Goal: Information Seeking & Learning: Learn about a topic

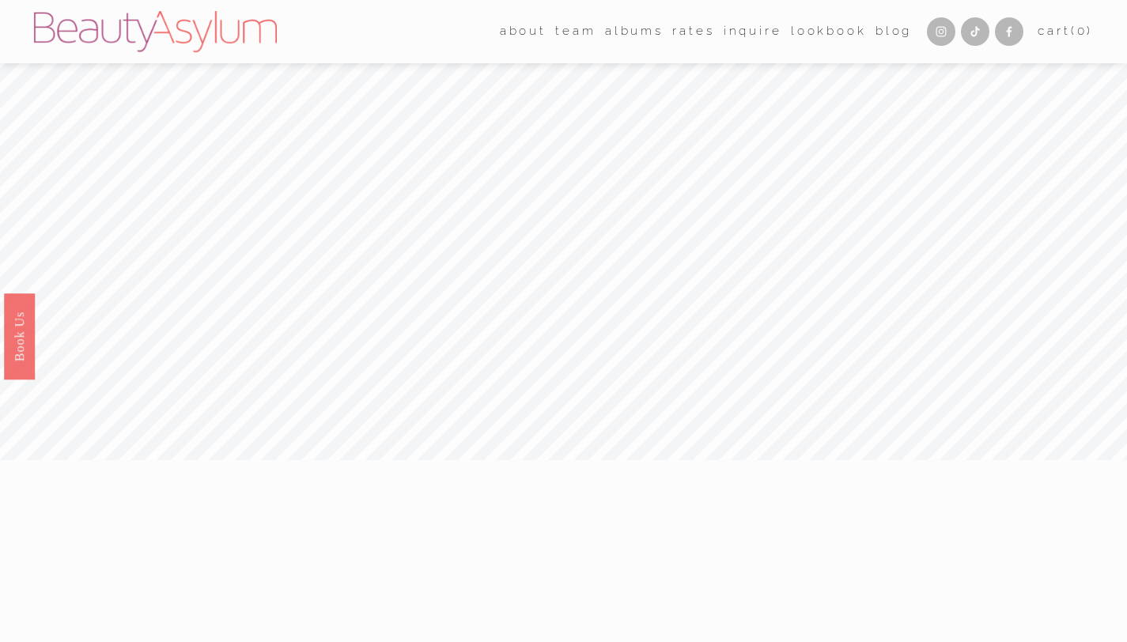
click at [673, 36] on link "Rates" at bounding box center [693, 32] width 42 height 25
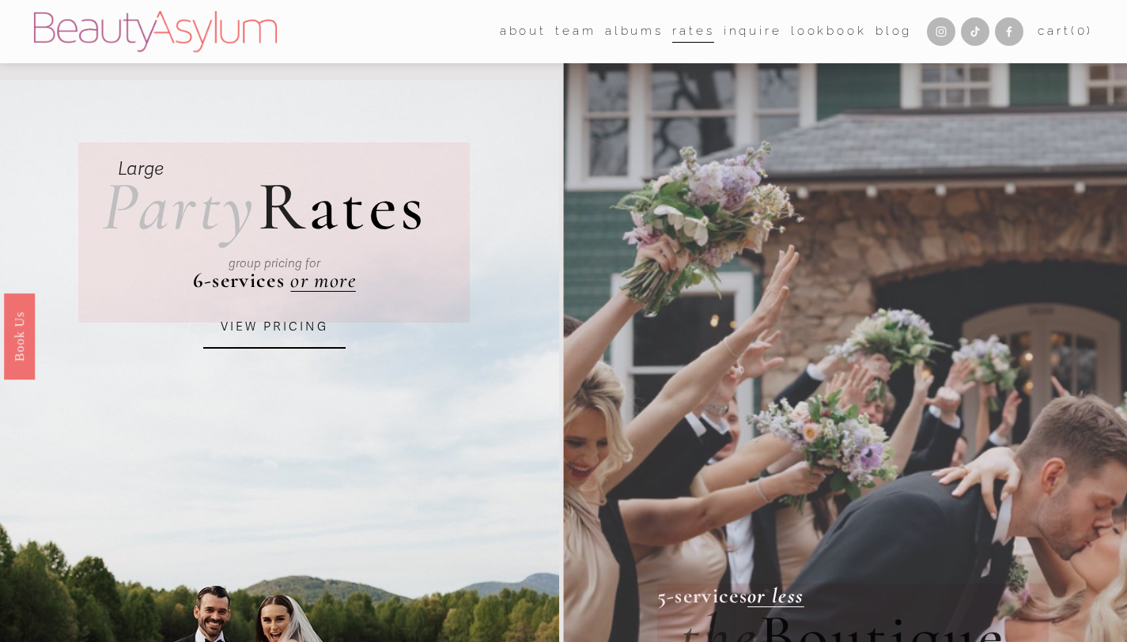
click at [288, 350] on div "VIEW PRICING" at bounding box center [275, 327] width 214 height 55
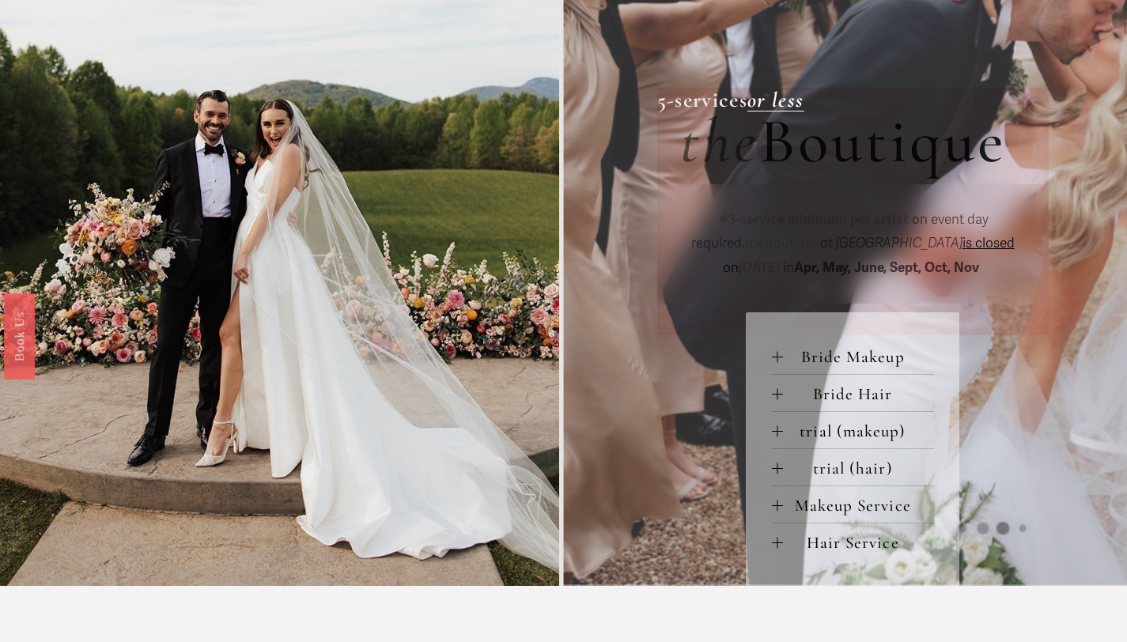
scroll to position [495, 0]
click at [778, 363] on div at bounding box center [777, 358] width 11 height 11
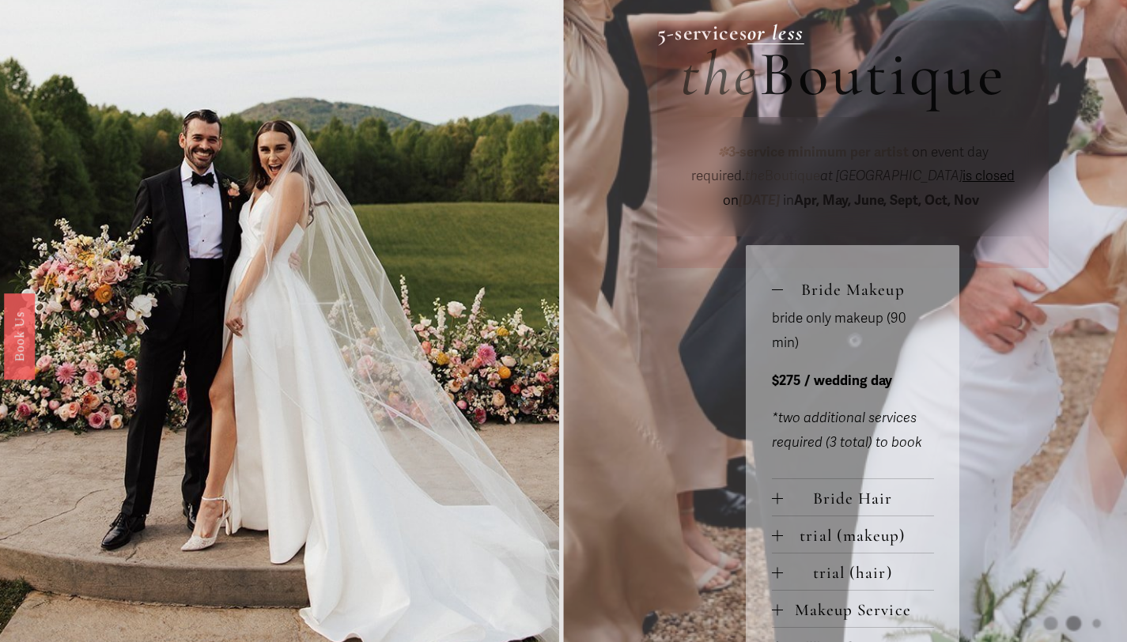
scroll to position [592, 0]
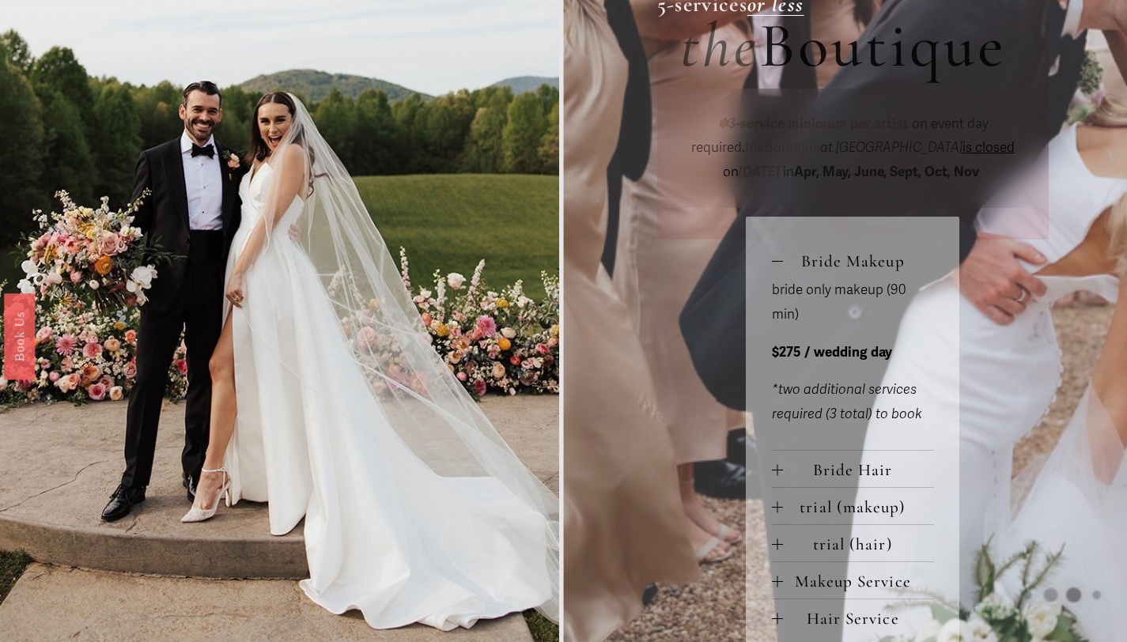
click at [785, 471] on span "Bride Hair" at bounding box center [858, 470] width 151 height 20
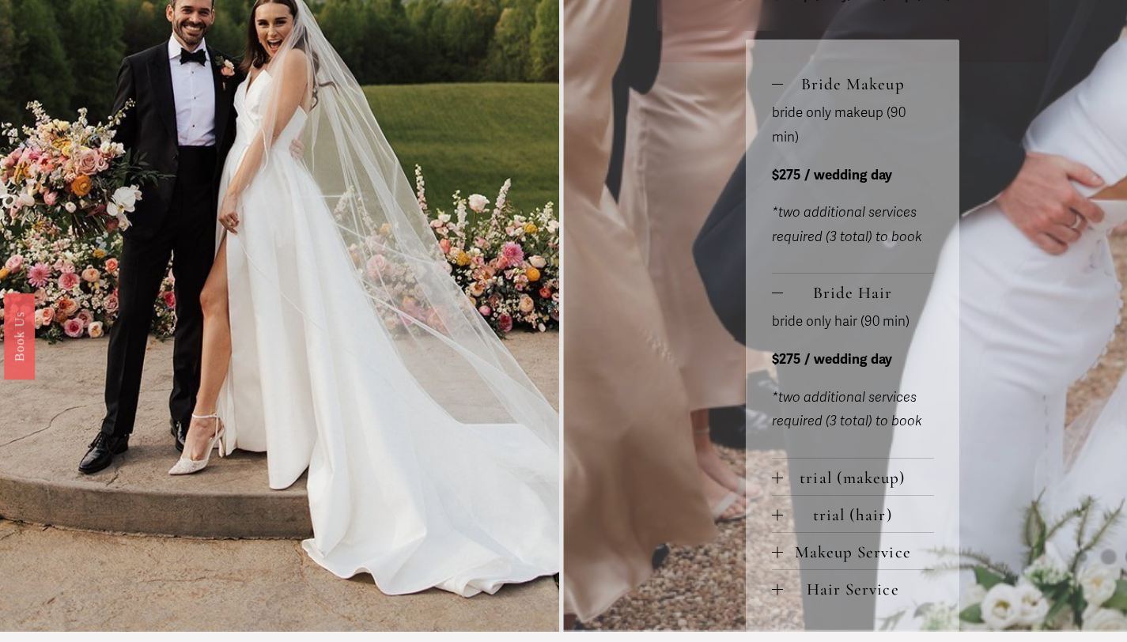
scroll to position [770, 0]
click at [785, 471] on span "trial (makeup)" at bounding box center [858, 477] width 151 height 20
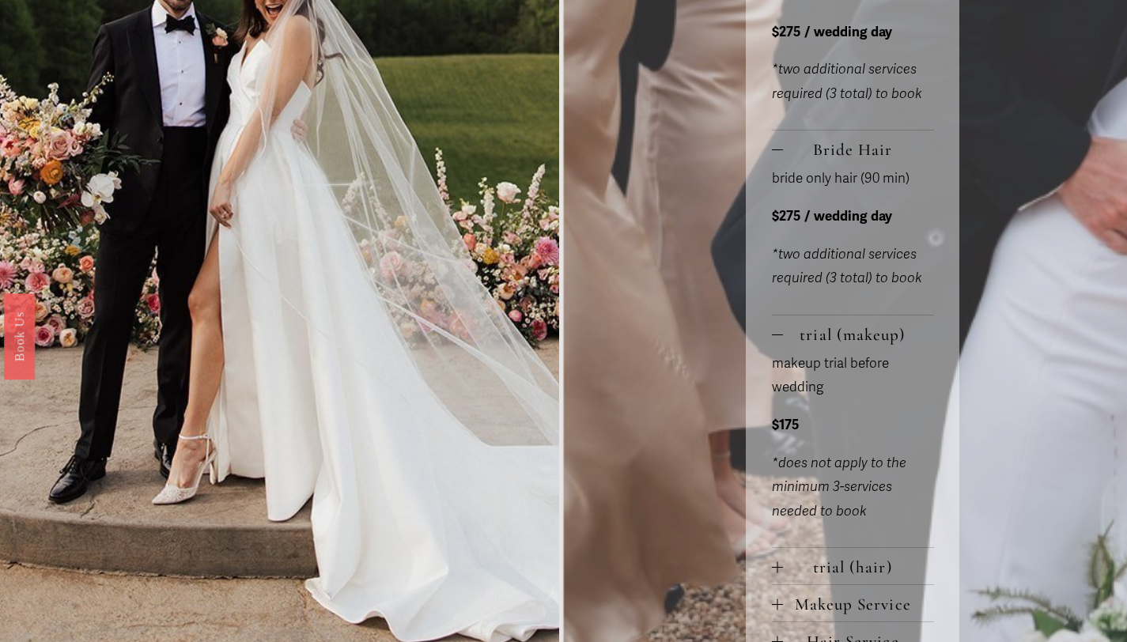
scroll to position [929, 0]
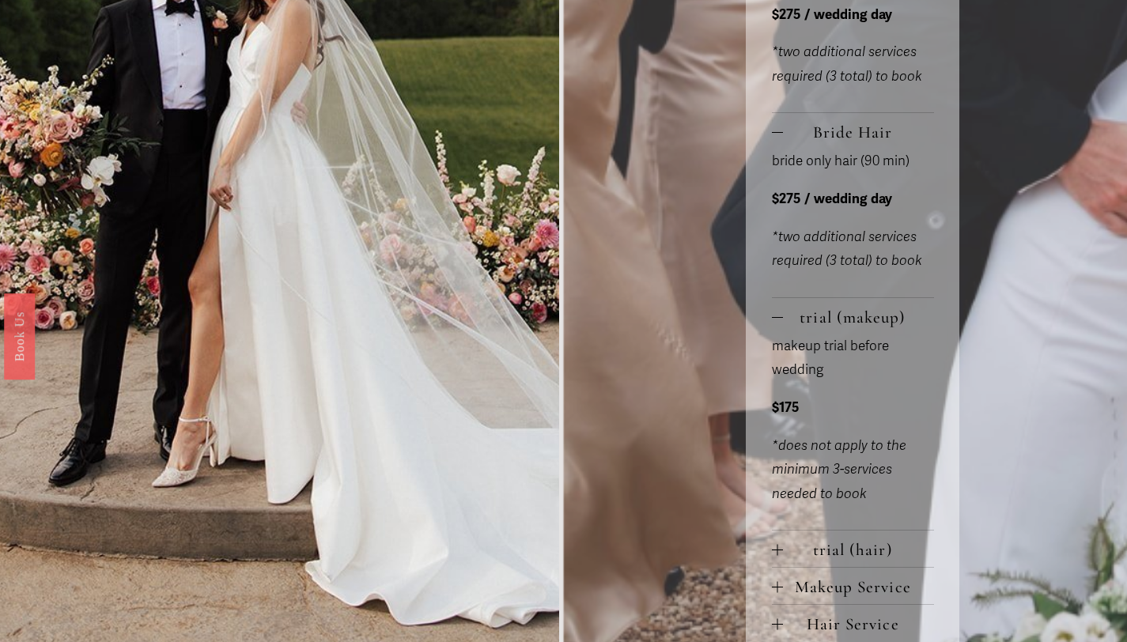
click at [774, 549] on div at bounding box center [777, 550] width 11 height 11
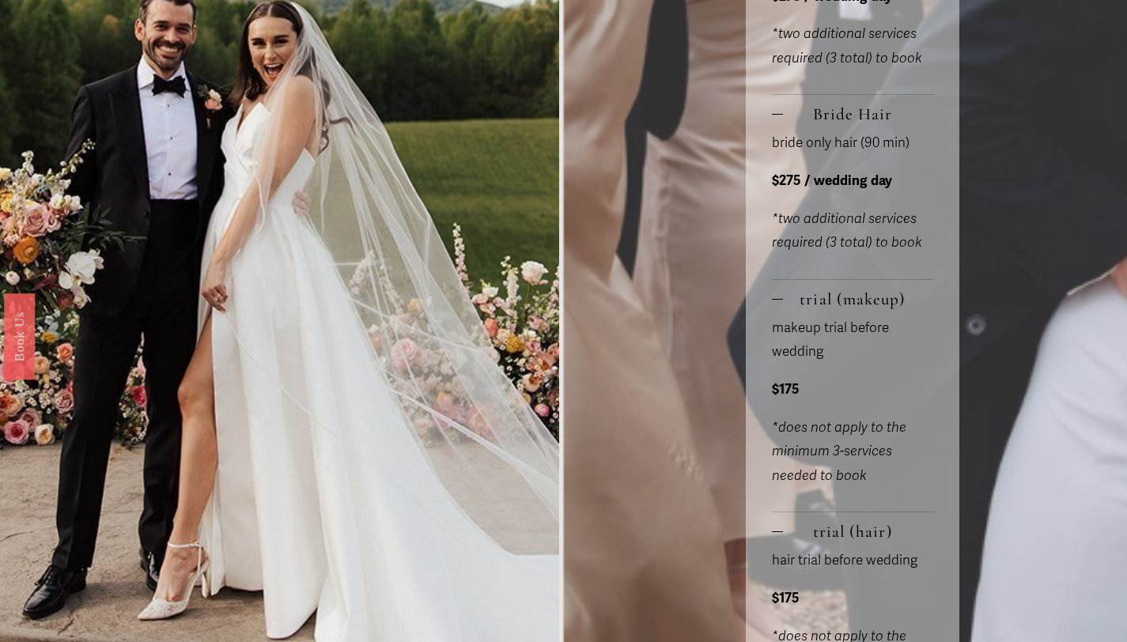
scroll to position [911, 0]
